Goal: Information Seeking & Learning: Learn about a topic

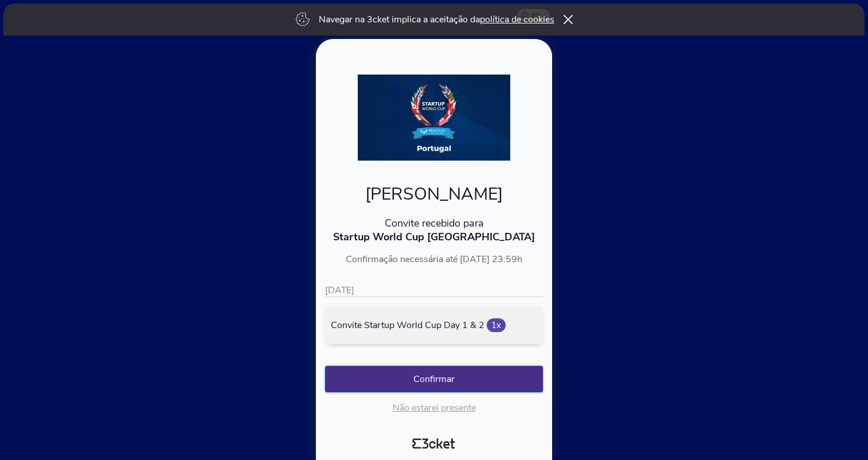
click at [469, 384] on button "Confirmar" at bounding box center [434, 379] width 218 height 26
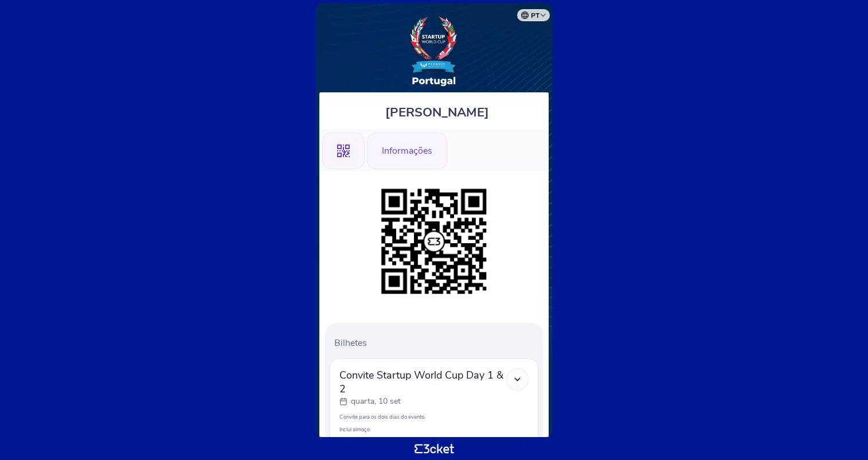
scroll to position [115, 0]
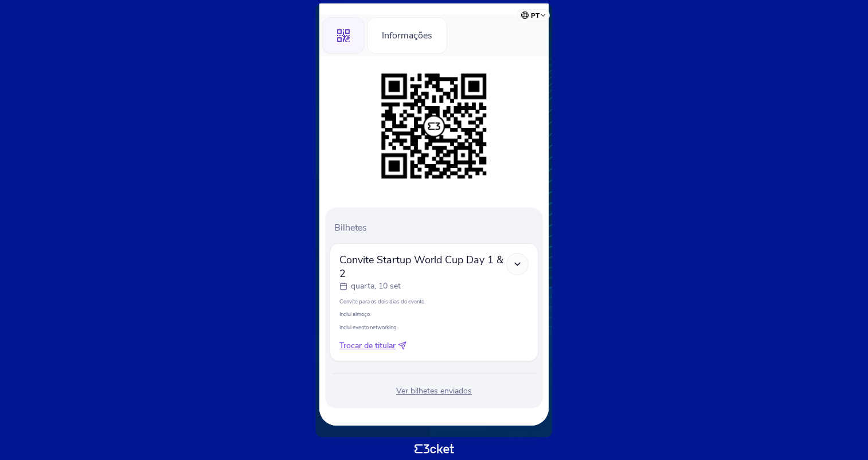
click at [431, 391] on div "Ver bilhetes enviados" at bounding box center [433, 390] width 209 height 11
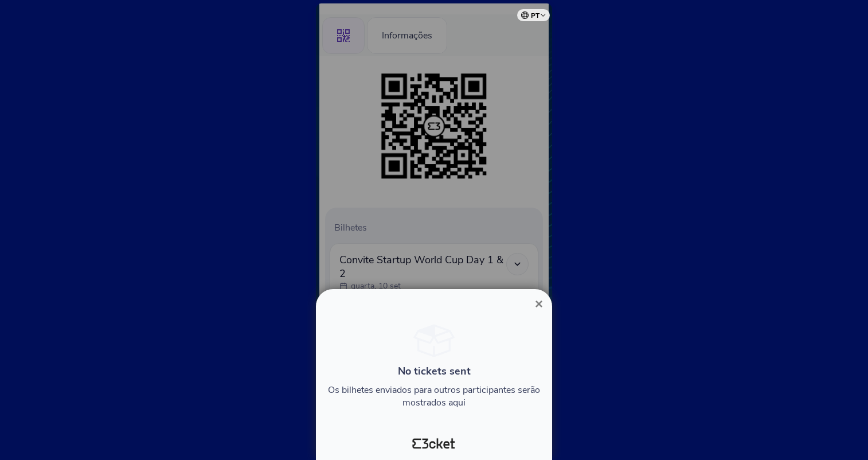
click at [540, 299] on span "×" at bounding box center [539, 303] width 8 height 15
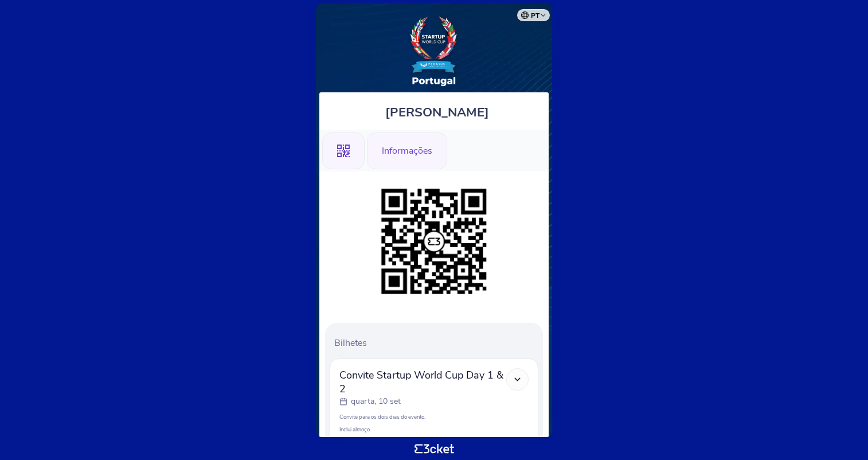
click at [402, 150] on div "Informações" at bounding box center [407, 150] width 80 height 37
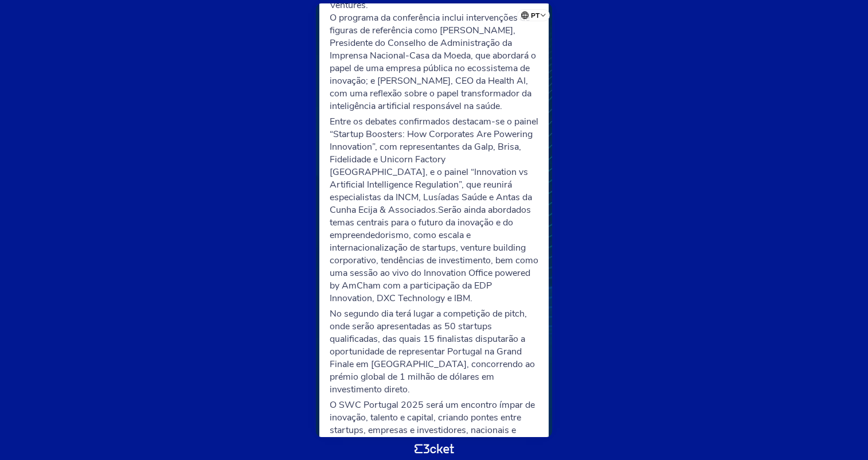
scroll to position [401, 0]
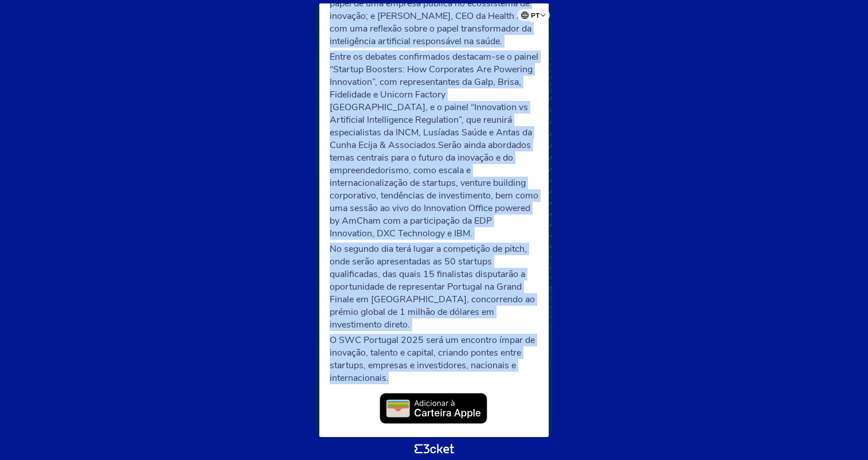
drag, startPoint x: 329, startPoint y: 40, endPoint x: 451, endPoint y: 351, distance: 334.5
click at [451, 351] on div "Pela primeira vez em Portugal, esta iniciativa reúne startups de elevado potenc…" at bounding box center [433, 120] width 209 height 525
copy div "Pela primeira vez em Portugal, esta iniciativa reúne startups de elevado potenc…"
